Goal: Information Seeking & Learning: Learn about a topic

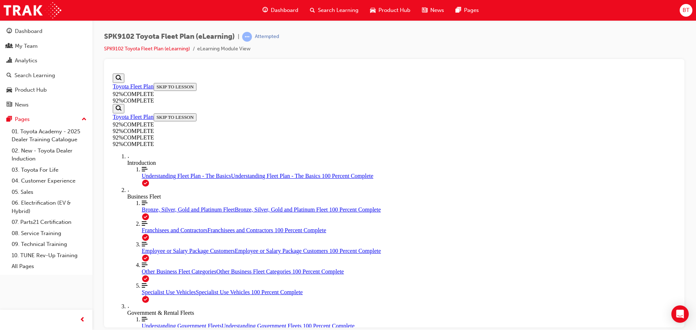
scroll to position [63, 0]
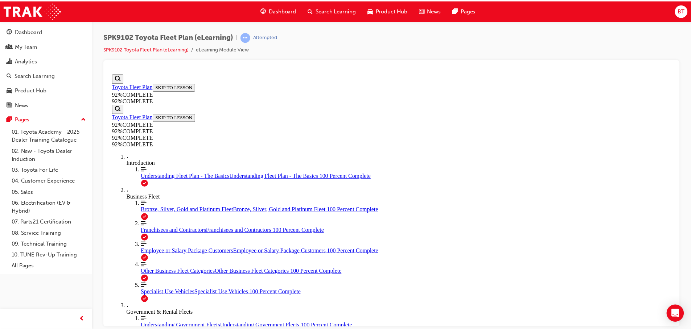
scroll to position [0, 0]
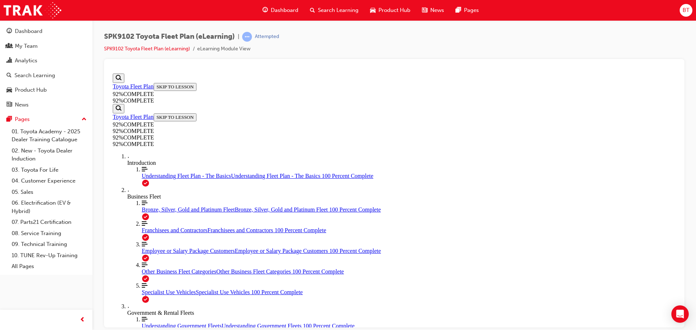
click at [128, 49] on link "SPK9102 Toyota Fleet Plan (eLearning)" at bounding box center [147, 49] width 86 height 6
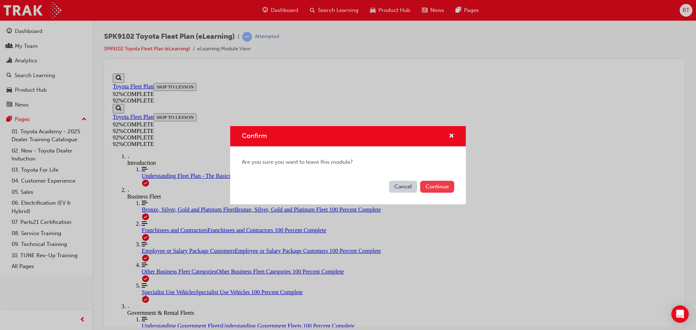
click at [437, 189] on button "Continue" at bounding box center [437, 187] width 34 height 12
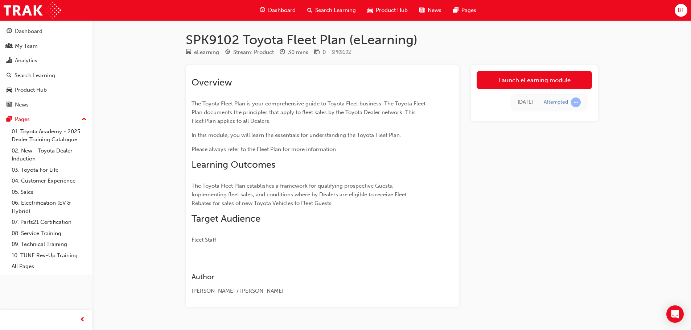
click at [329, 12] on span "Search Learning" at bounding box center [335, 10] width 41 height 8
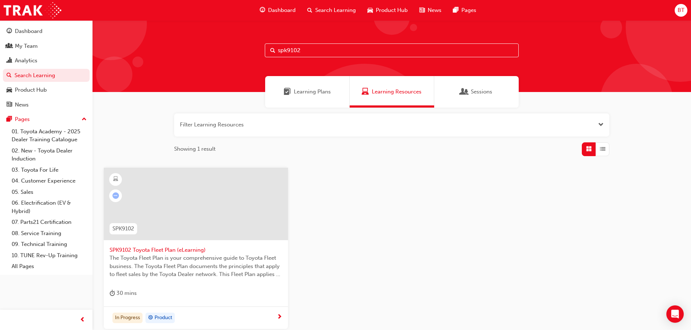
click at [350, 49] on input "spk9102" at bounding box center [392, 51] width 254 height 14
type input "spk9103"
click at [186, 251] on span "SPK9103 Toyota Sales Policies (eLearning)" at bounding box center [196, 250] width 173 height 8
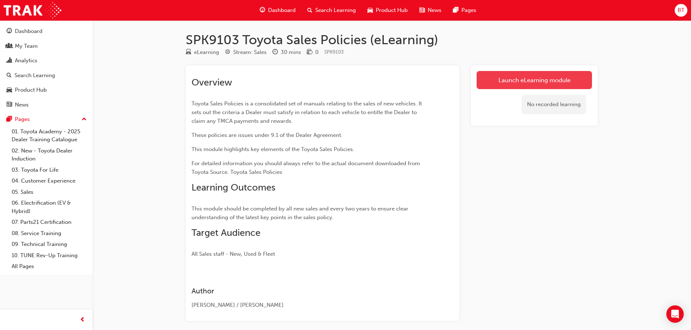
click at [557, 85] on link "Launch eLearning module" at bounding box center [534, 80] width 115 height 18
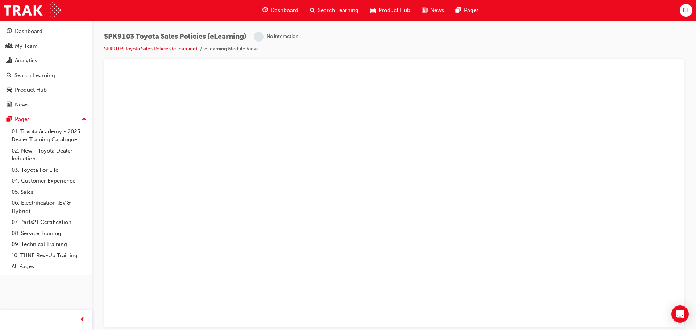
click at [175, 44] on div "SPK9103 Toyota Sales Policies (eLearning) | No interaction SPK9103 Toyota Sales…" at bounding box center [201, 42] width 194 height 21
click at [175, 48] on link "SPK9103 Toyota Sales Policies (eLearning)" at bounding box center [150, 49] width 93 height 6
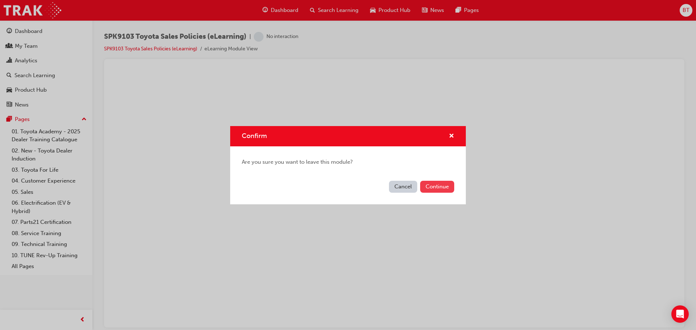
click at [428, 186] on button "Continue" at bounding box center [437, 187] width 34 height 12
